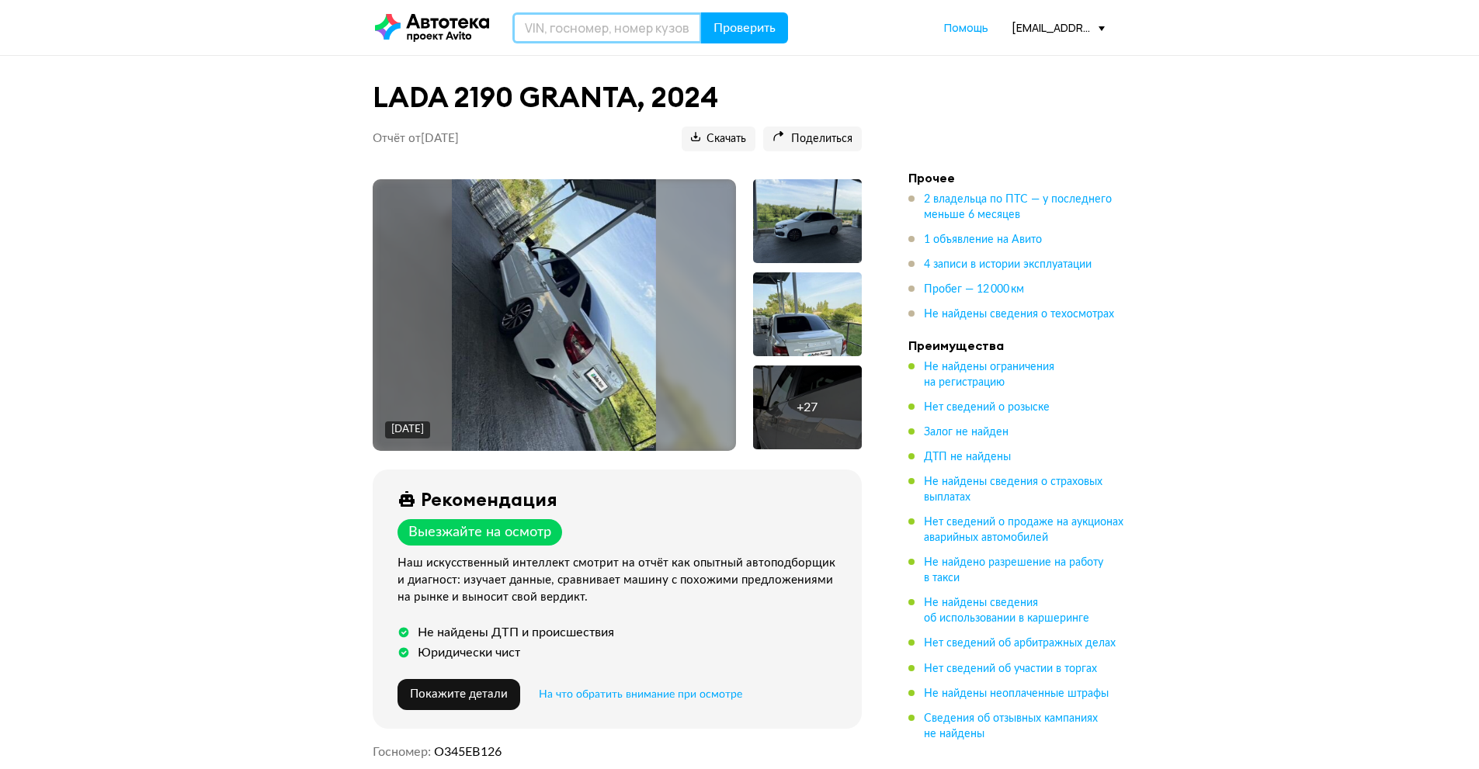
click at [566, 18] on input "text" at bounding box center [606, 27] width 189 height 31
type input "Н267ЕЕ126"
click at [701, 12] on button "Проверить" at bounding box center [744, 27] width 87 height 31
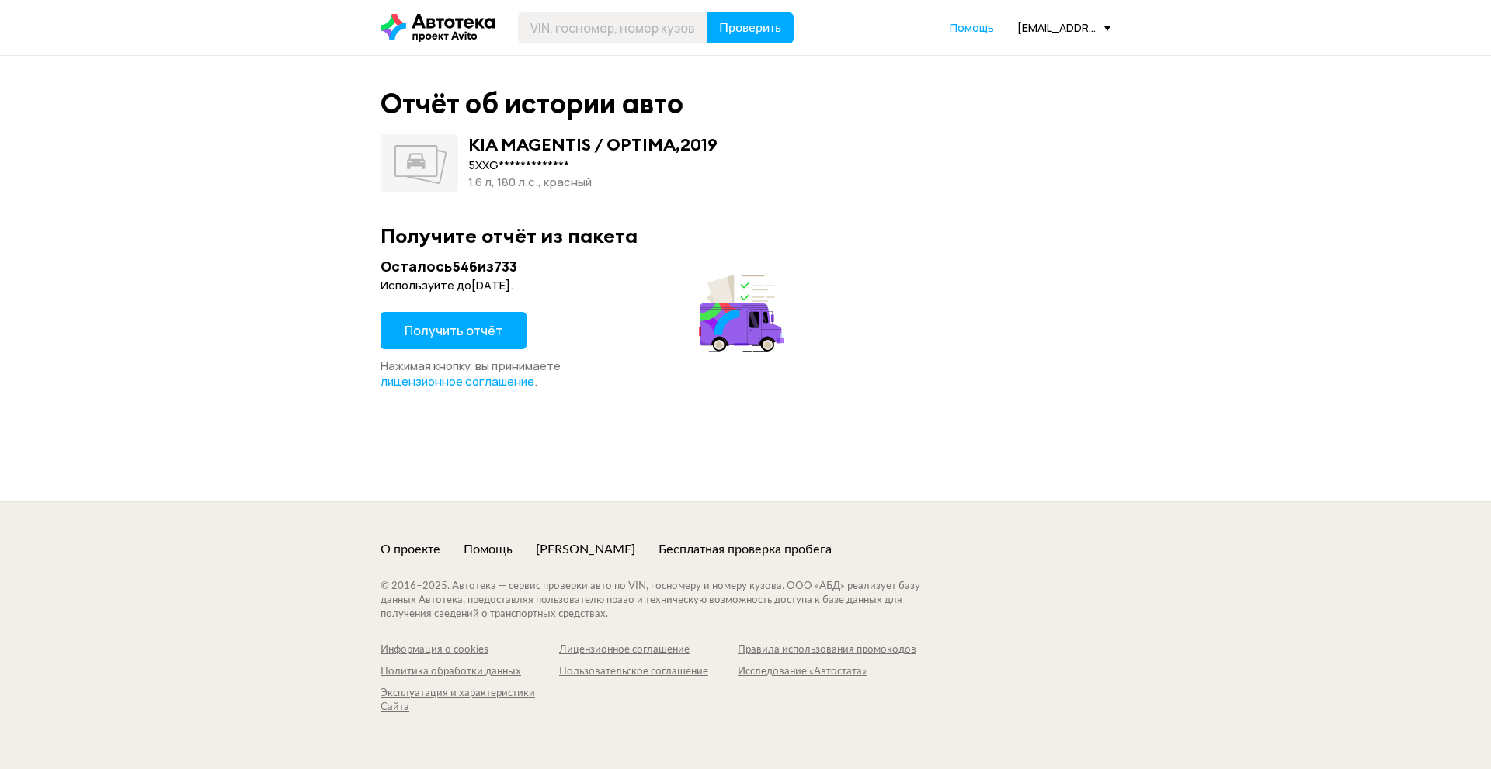
click at [476, 328] on span "Получить отчёт" at bounding box center [454, 330] width 98 height 17
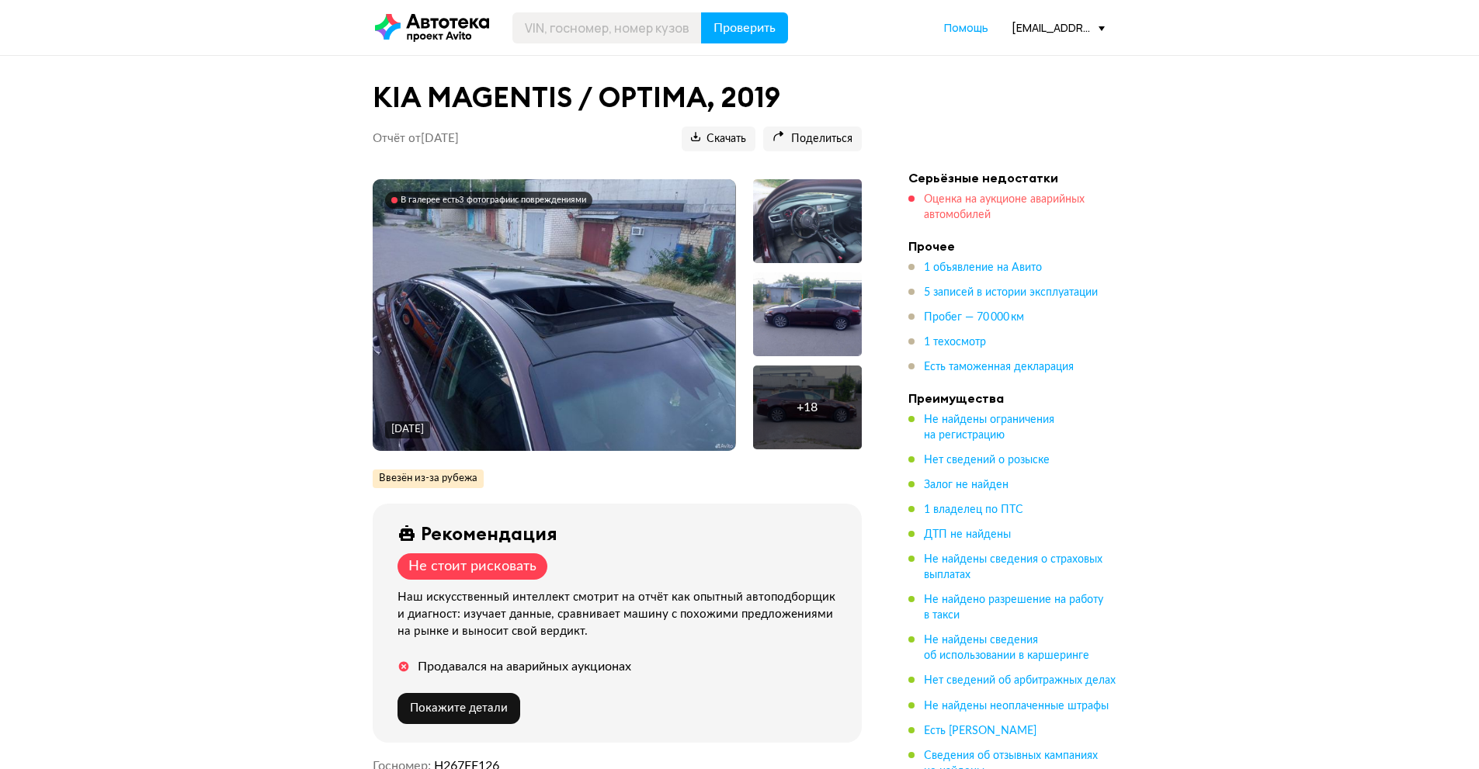
click at [947, 197] on span "Оценка на аукционе аварийных автомобилей" at bounding box center [1004, 207] width 161 height 26
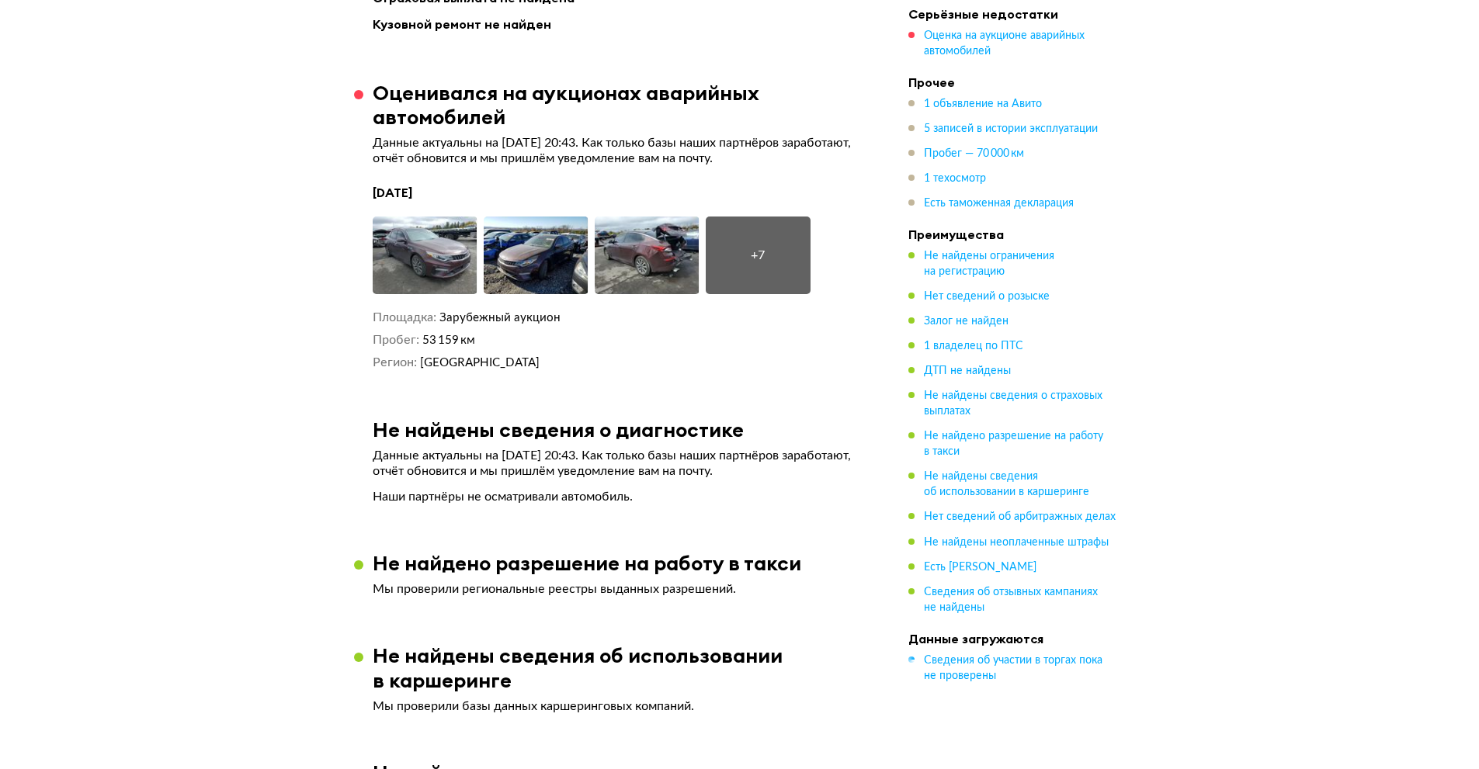
scroll to position [1568, 0]
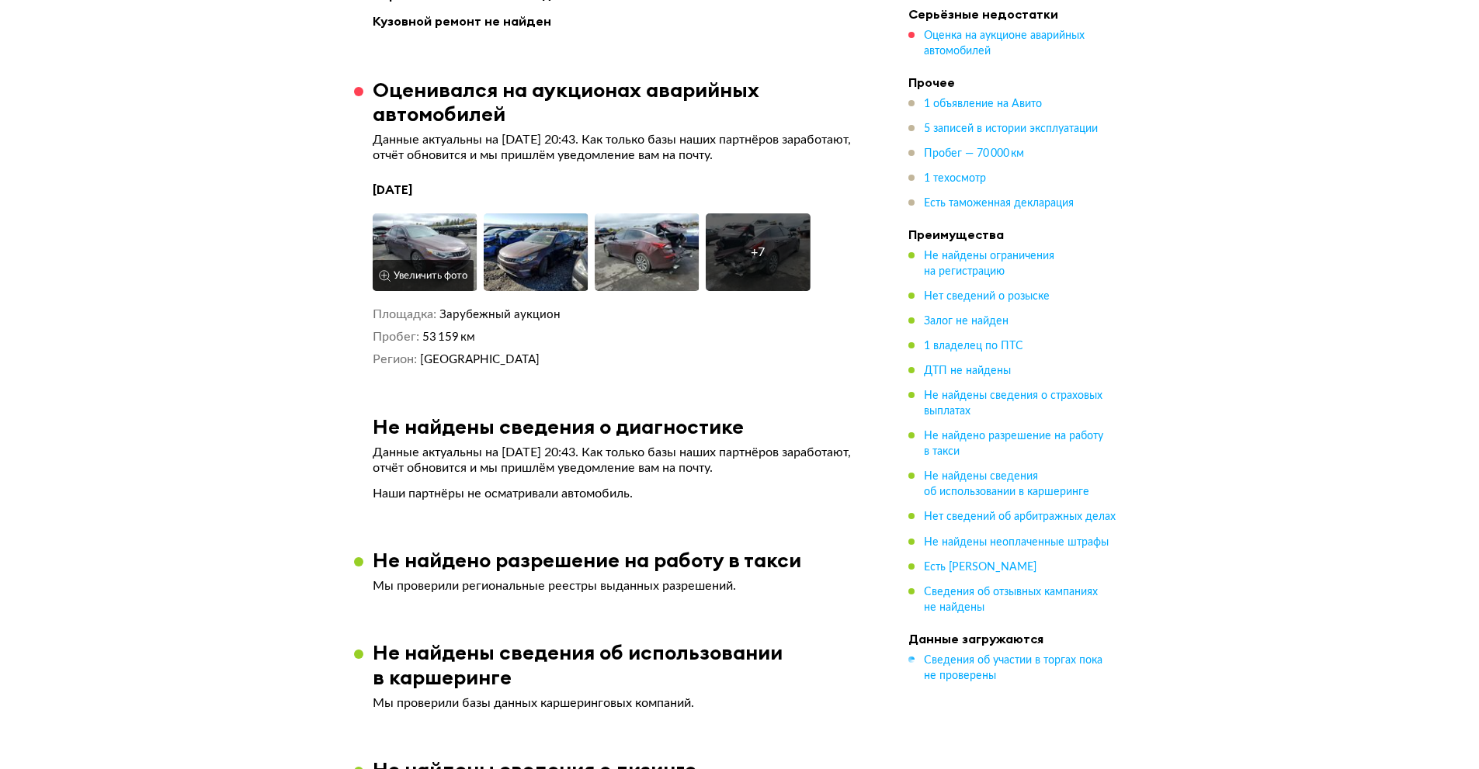
click at [436, 241] on img at bounding box center [425, 253] width 105 height 78
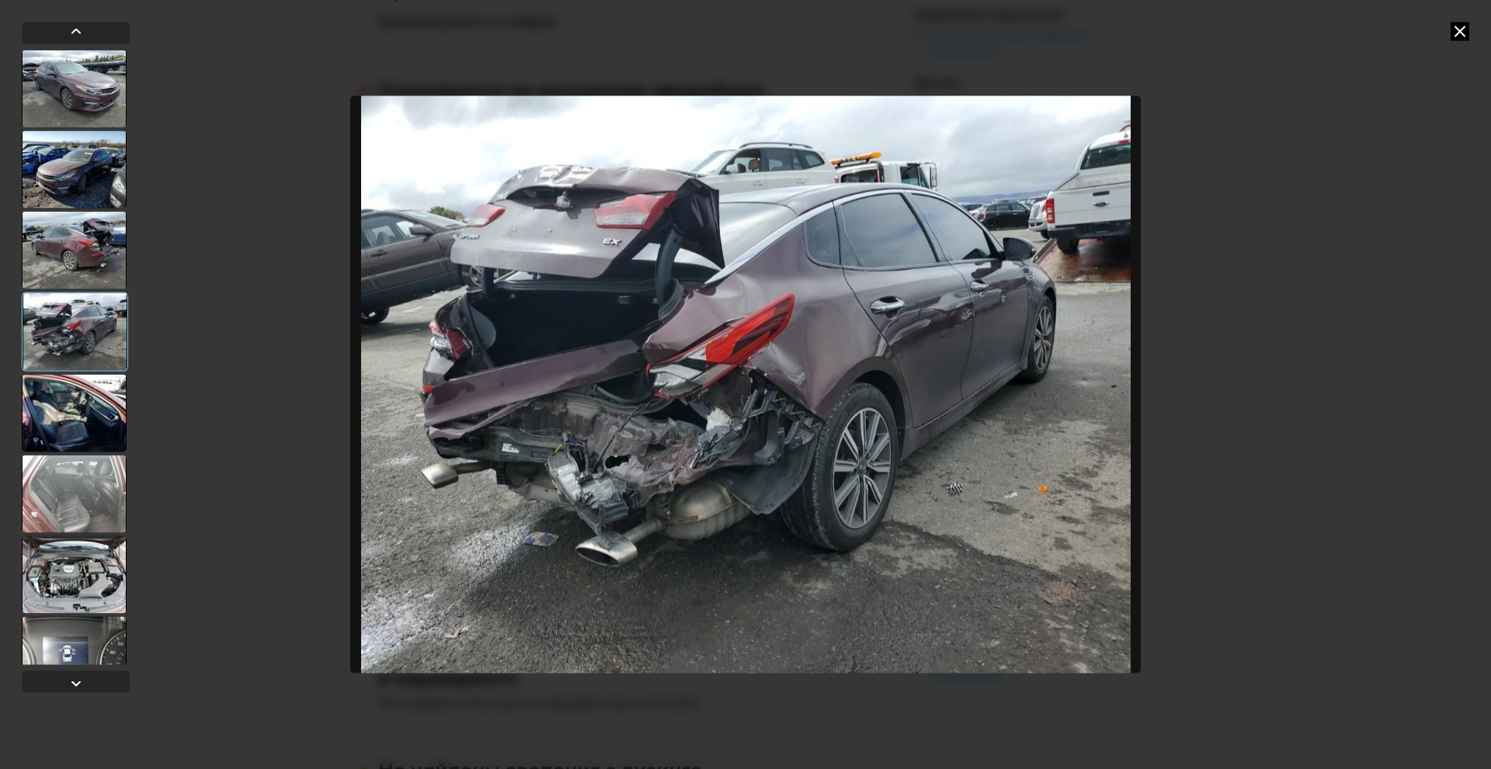
click at [1457, 33] on icon at bounding box center [1459, 31] width 19 height 19
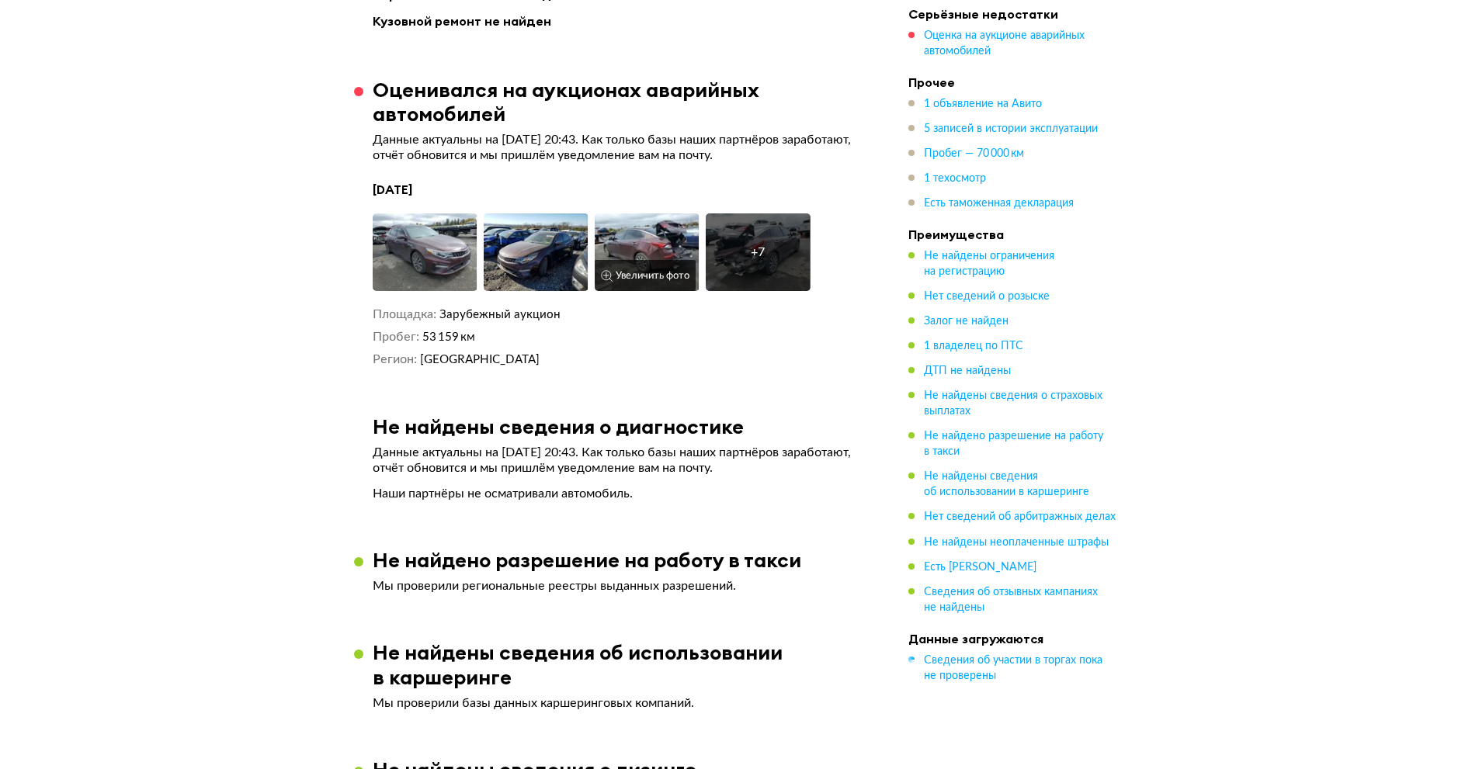
click at [648, 244] on img at bounding box center [647, 253] width 105 height 78
